Goal: Transaction & Acquisition: Purchase product/service

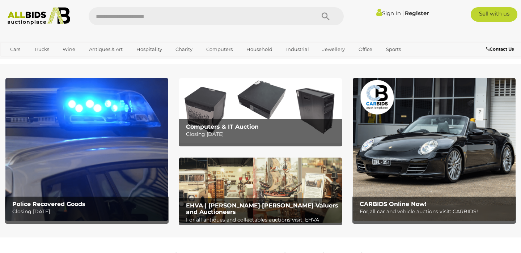
scroll to position [427, 0]
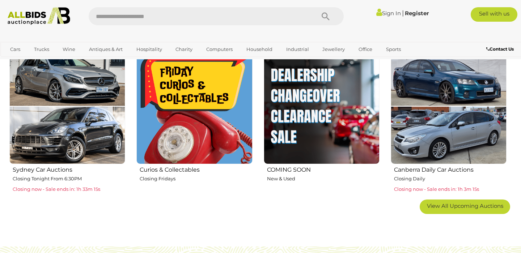
click at [436, 131] on img at bounding box center [448, 106] width 116 height 116
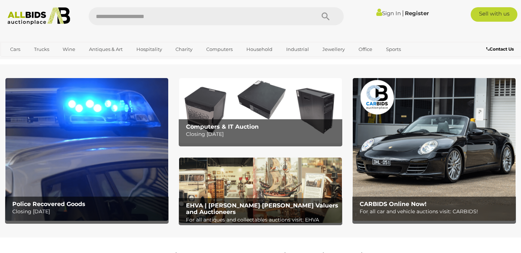
click at [286, 124] on h2 "Computers & IT Auction" at bounding box center [262, 127] width 152 height 7
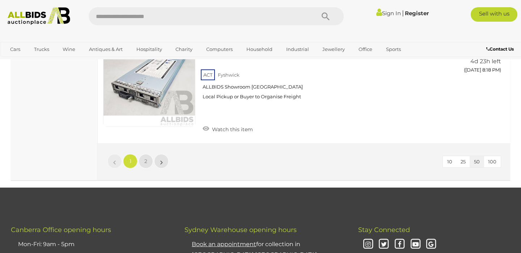
scroll to position [5721, 0]
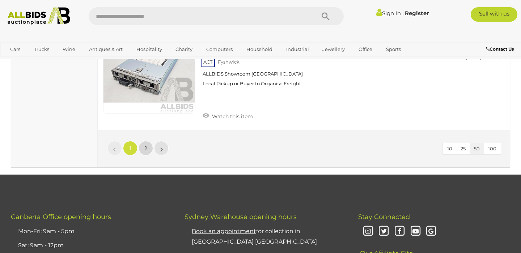
click at [151, 151] on link "2" at bounding box center [145, 148] width 14 height 14
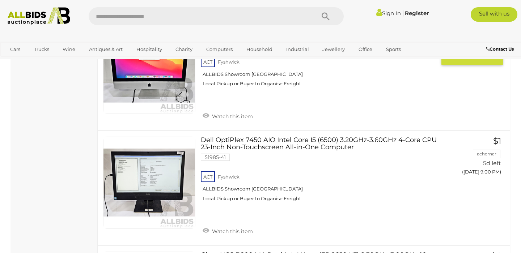
scroll to position [2482, 0]
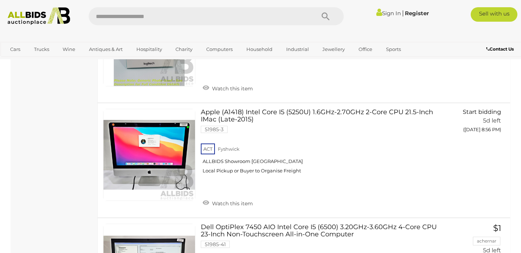
click at [133, 22] on input "text" at bounding box center [198, 16] width 219 height 18
type input "*****"
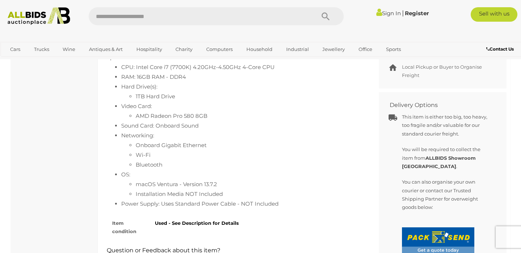
scroll to position [389, 0]
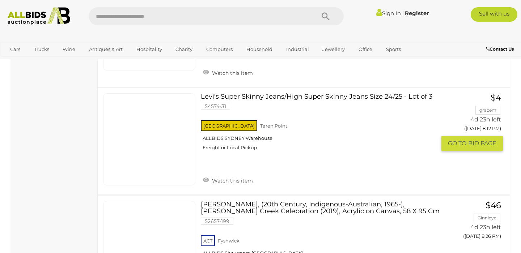
scroll to position [4887, 0]
